Goal: Navigation & Orientation: Understand site structure

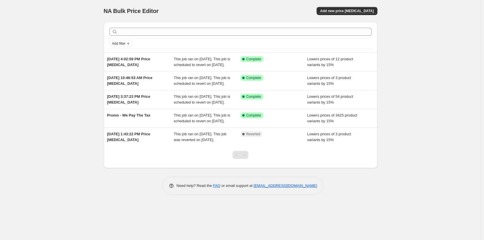
click at [419, 144] on div "NA Bulk Price Editor. This page is ready NA Bulk Price Editor Add new price [ME…" at bounding box center [240, 120] width 481 height 240
